Goal: Use online tool/utility: Utilize a website feature to perform a specific function

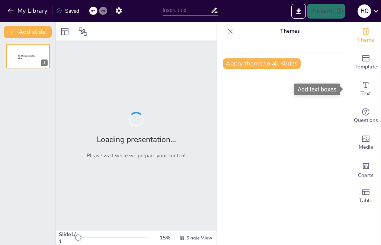
type input "Tabla Periódica"
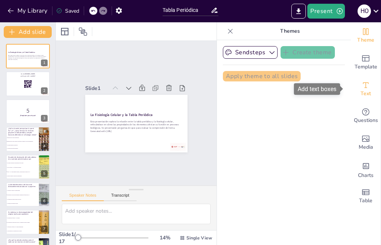
checkbox input "true"
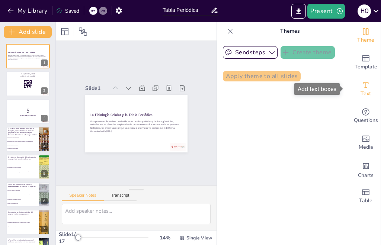
checkbox input "true"
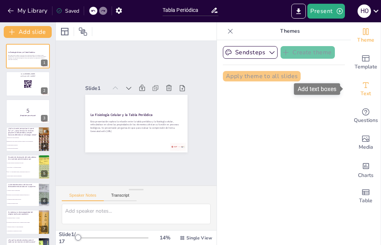
checkbox input "true"
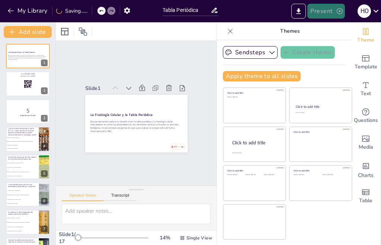
click at [336, 15] on icon "button" at bounding box center [339, 10] width 7 height 7
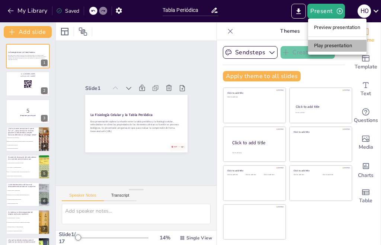
click at [338, 43] on li "Play presentation" at bounding box center [337, 46] width 58 height 12
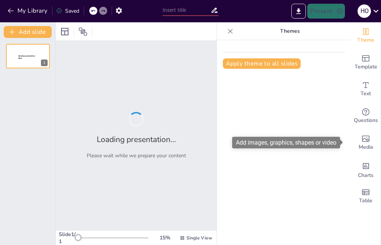
type input "Tabla Periódica"
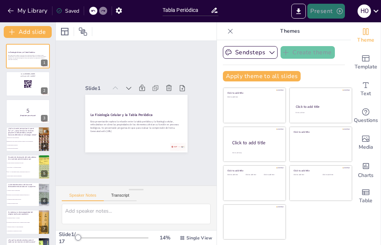
click at [337, 13] on icon "button" at bounding box center [340, 11] width 6 height 6
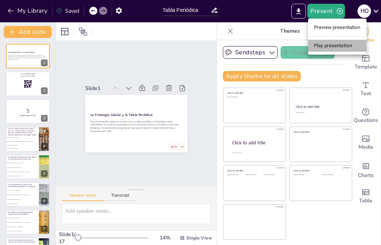
click at [338, 44] on li "Play presentation" at bounding box center [337, 46] width 58 height 12
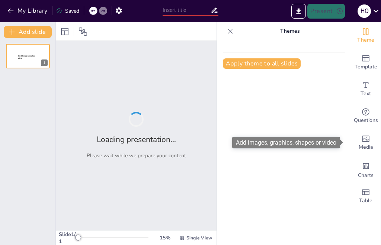
type input "Tabla Periódica"
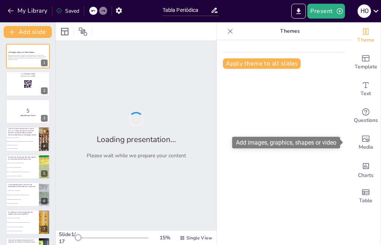
checkbox input "true"
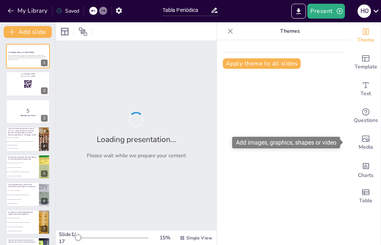
checkbox input "true"
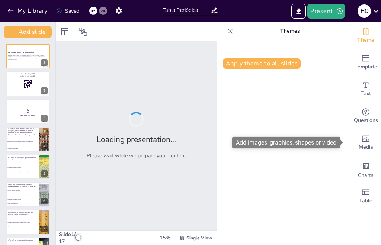
checkbox input "true"
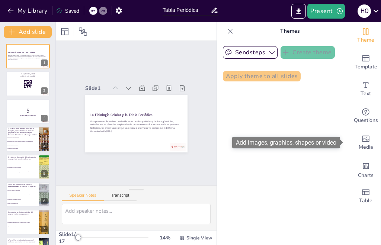
checkbox input "true"
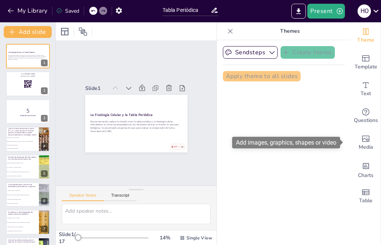
checkbox input "true"
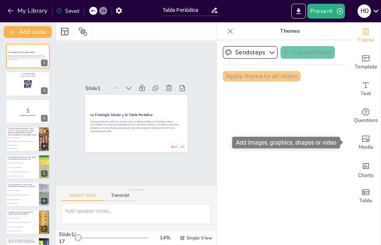
checkbox input "true"
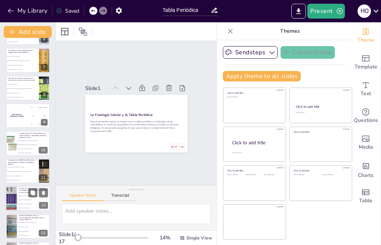
checkbox input "true"
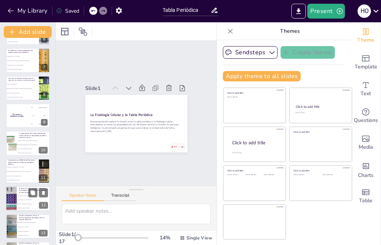
checkbox input "true"
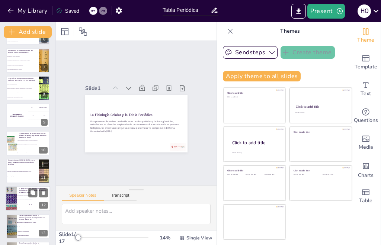
checkbox input "true"
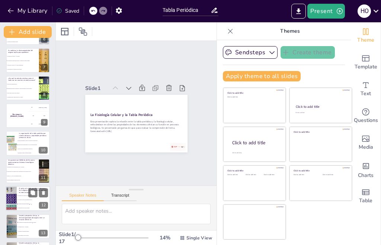
checkbox input "true"
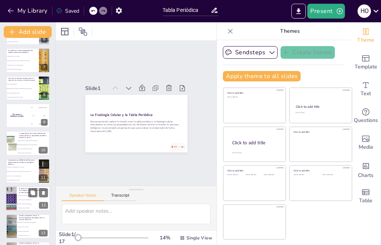
checkbox input "true"
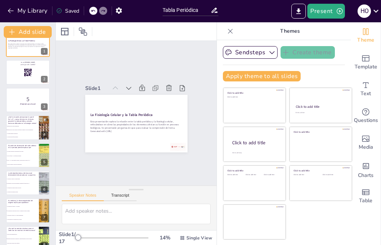
checkbox input "true"
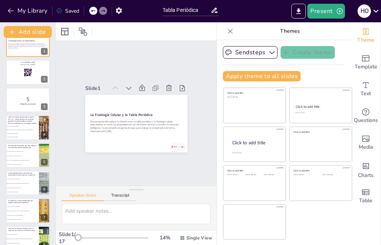
checkbox input "true"
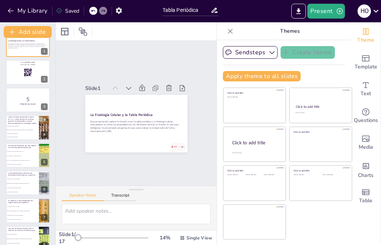
checkbox input "true"
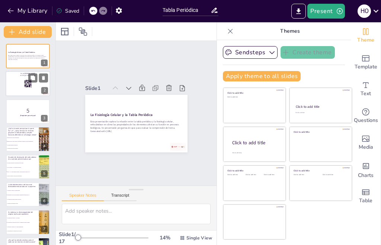
checkbox input "true"
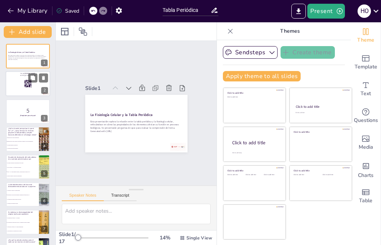
checkbox input "true"
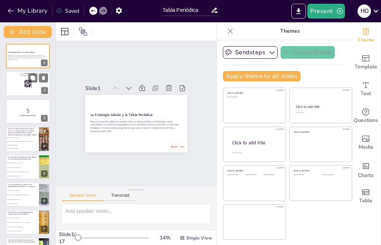
checkbox input "true"
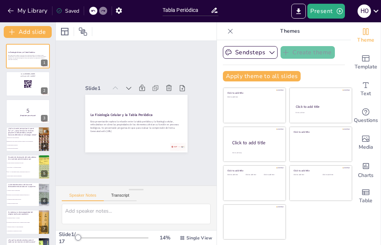
checkbox input "true"
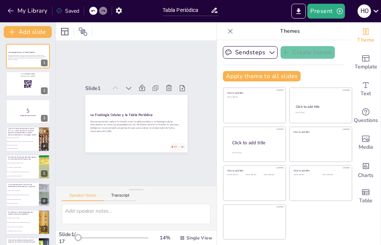
checkbox input "true"
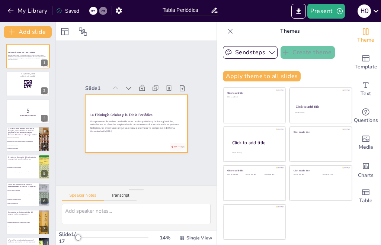
checkbox input "true"
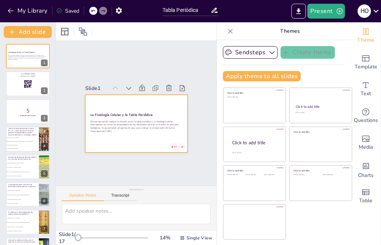
checkbox input "true"
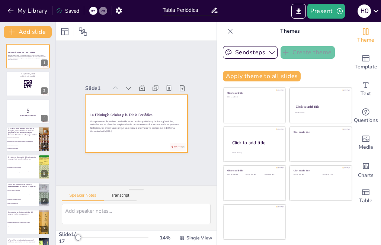
checkbox input "true"
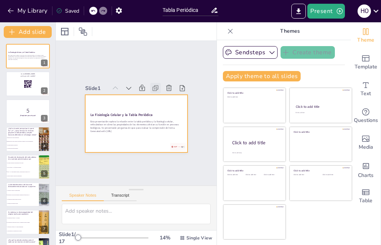
checkbox input "true"
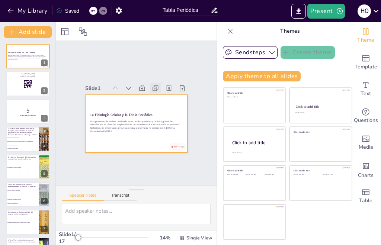
checkbox input "true"
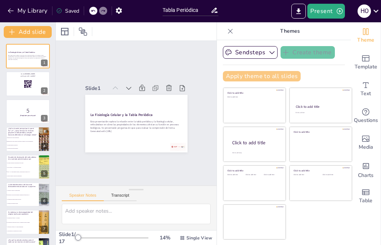
click at [229, 77] on button "Apply theme to all slides" at bounding box center [262, 76] width 78 height 10
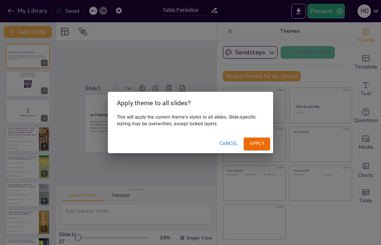
click at [264, 144] on button "Apply" at bounding box center [257, 144] width 26 height 12
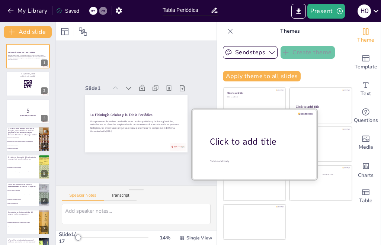
click at [251, 139] on div "Click to add title" at bounding box center [257, 141] width 95 height 13
checkbox input "true"
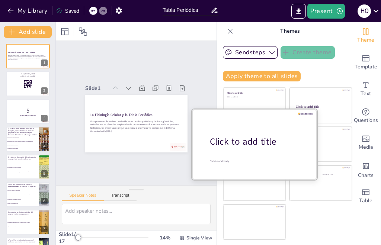
checkbox input "true"
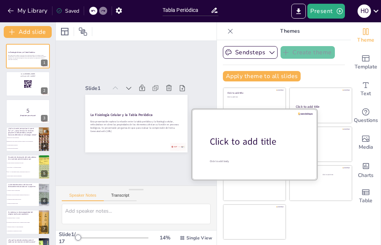
checkbox input "true"
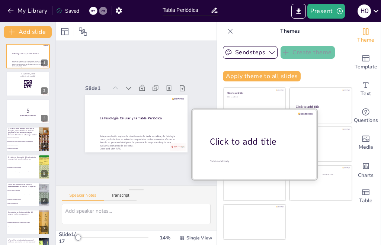
click at [256, 138] on div "Click to add title" at bounding box center [257, 141] width 95 height 13
checkbox input "true"
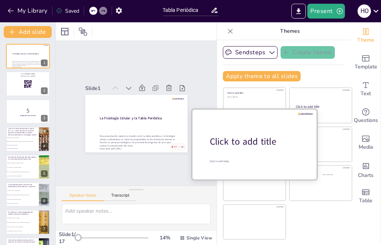
checkbox input "true"
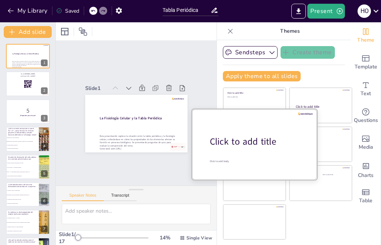
checkbox input "true"
click at [256, 138] on div "Click to add title" at bounding box center [257, 141] width 95 height 13
checkbox input "true"
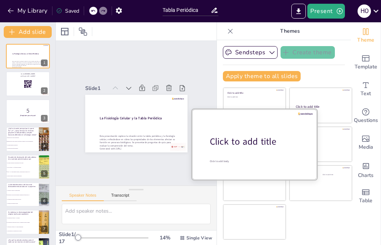
checkbox input "true"
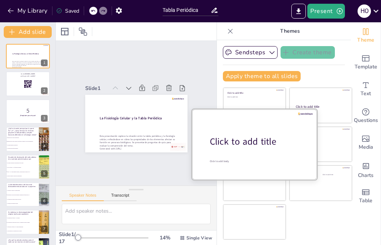
checkbox input "true"
click at [256, 138] on div "Click to add title" at bounding box center [257, 141] width 95 height 13
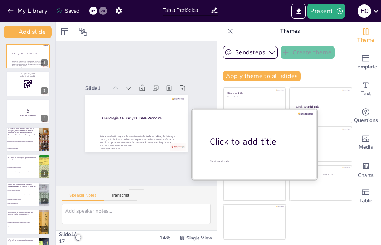
checkbox input "true"
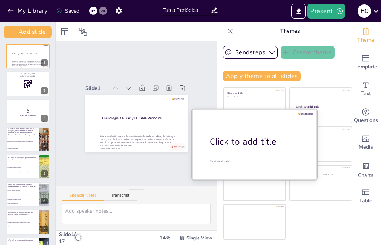
checkbox input "true"
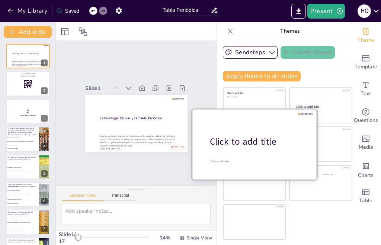
checkbox input "true"
click at [224, 139] on div "Click to add title" at bounding box center [257, 141] width 95 height 13
checkbox input "true"
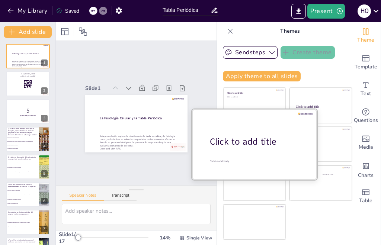
checkbox input "true"
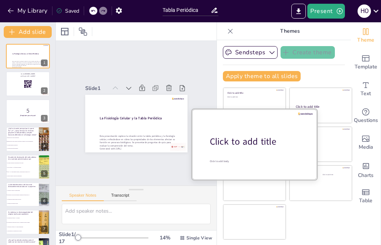
checkbox input "true"
click at [224, 139] on div "Click to add title" at bounding box center [257, 141] width 95 height 13
checkbox input "true"
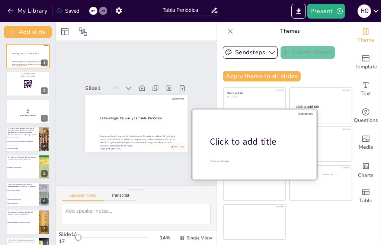
checkbox input "true"
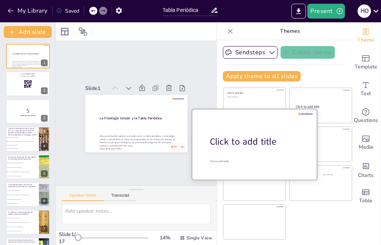
checkbox input "true"
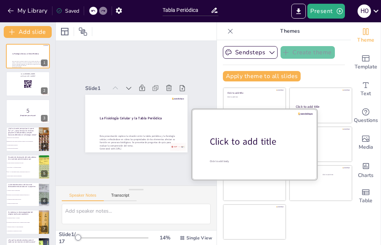
click at [247, 142] on div "Click to add title" at bounding box center [257, 141] width 95 height 13
checkbox input "true"
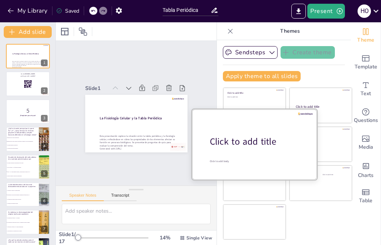
checkbox input "true"
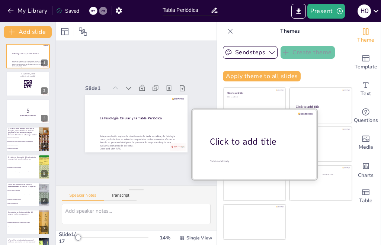
checkbox input "true"
click at [247, 142] on div "Click to add title" at bounding box center [257, 141] width 95 height 13
checkbox input "true"
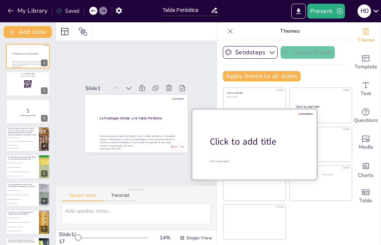
checkbox input "true"
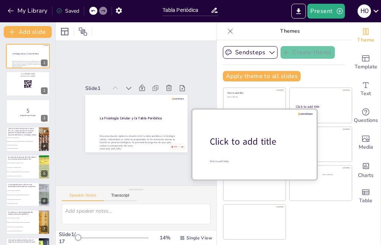
checkbox input "true"
click at [230, 166] on div at bounding box center [254, 144] width 125 height 70
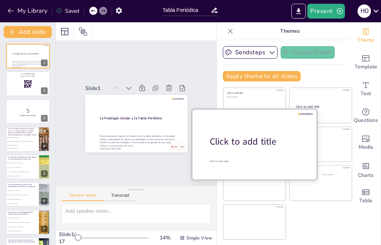
checkbox input "true"
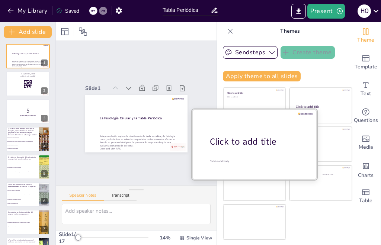
checkbox input "true"
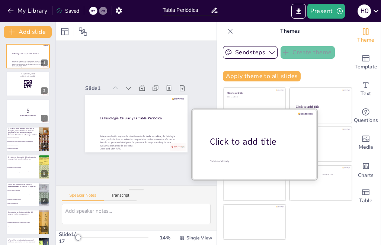
checkbox input "true"
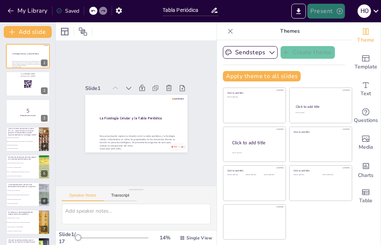
click at [321, 13] on button "Present" at bounding box center [325, 11] width 37 height 15
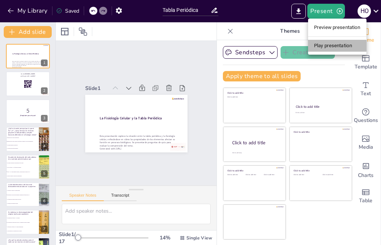
click at [322, 44] on li "Play presentation" at bounding box center [337, 46] width 58 height 12
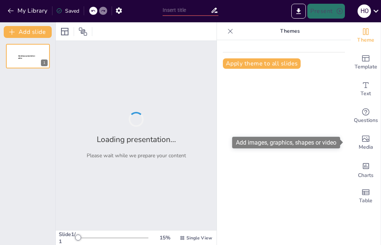
type input "Tabla Periódica"
